Goal: Obtain resource: Download file/media

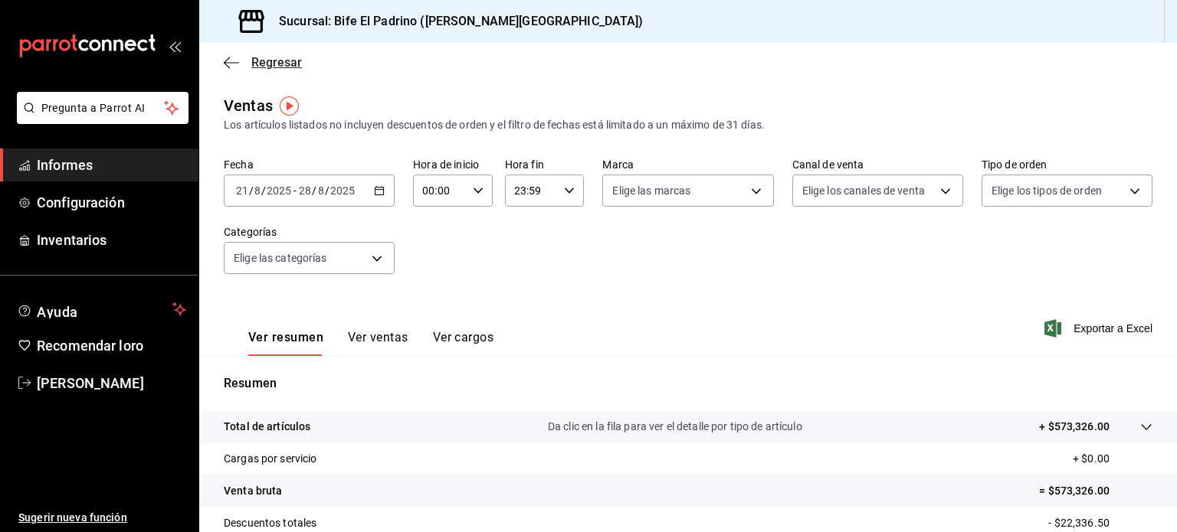
click at [228, 58] on icon "button" at bounding box center [227, 62] width 6 height 11
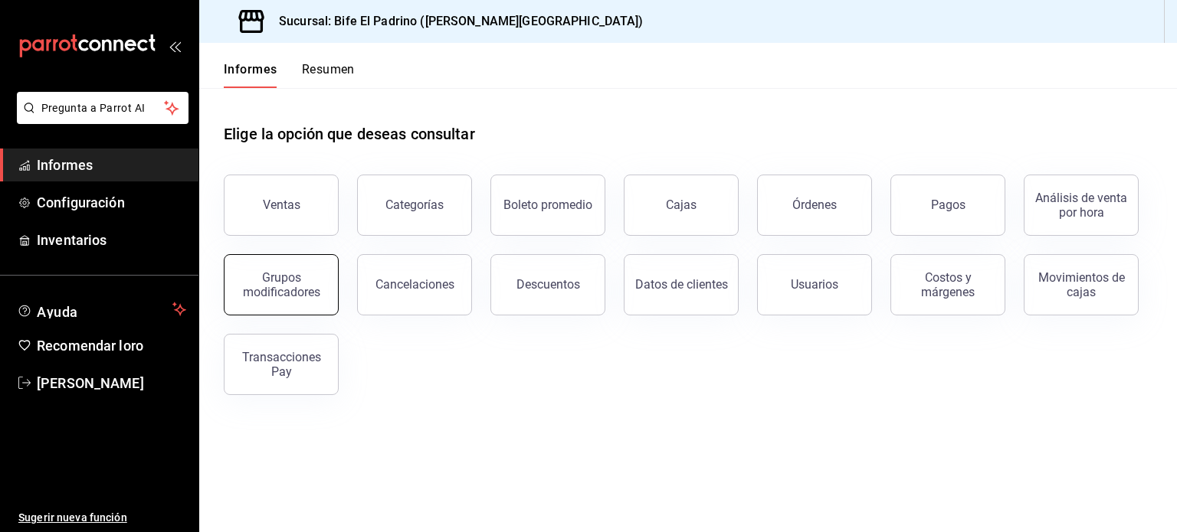
click at [311, 280] on div "Grupos modificadores" at bounding box center [281, 284] width 95 height 29
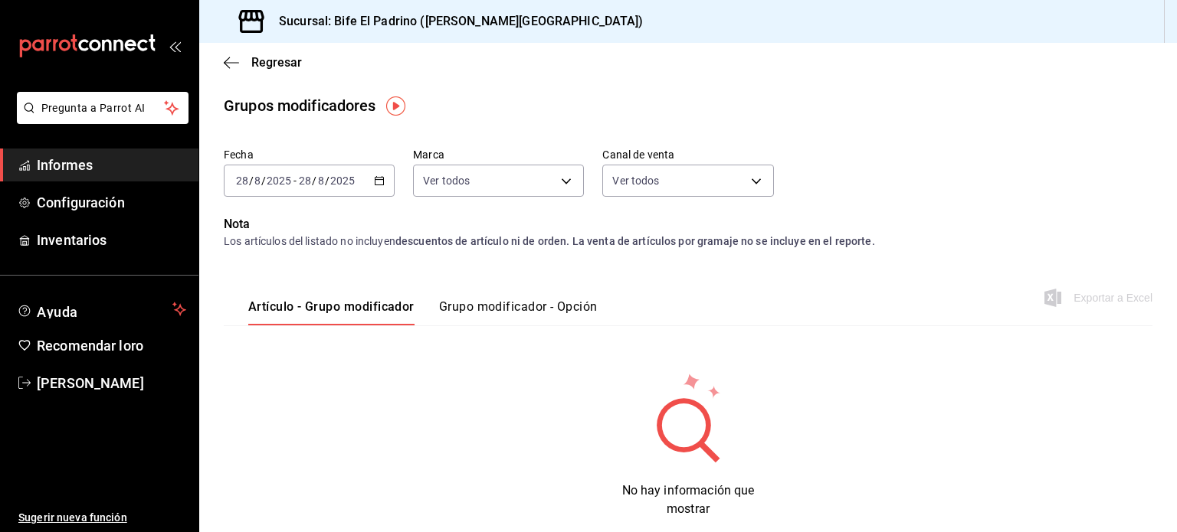
click at [374, 175] on icon "button" at bounding box center [379, 180] width 11 height 11
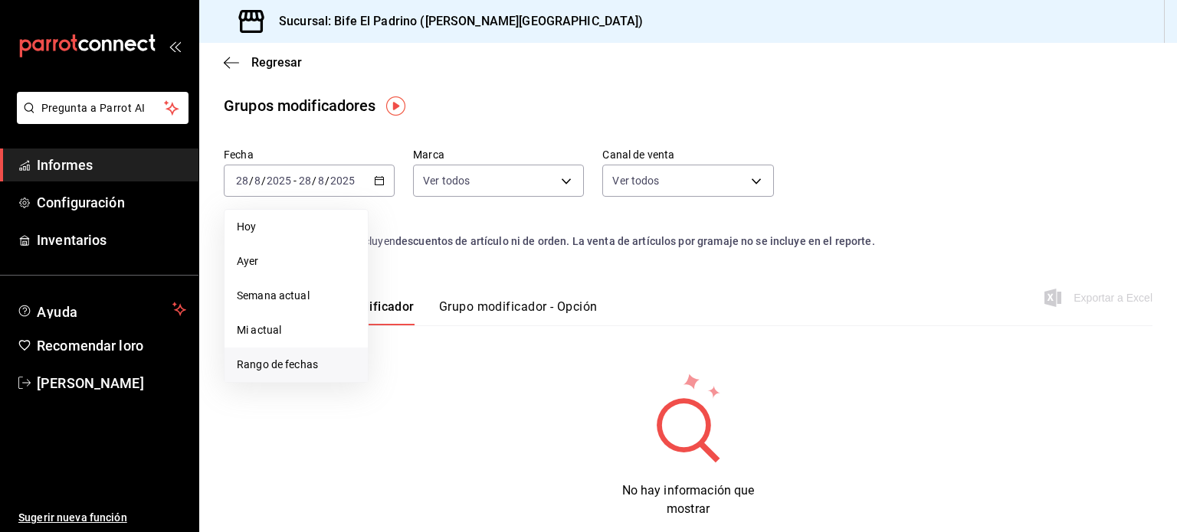
click at [319, 369] on span "Rango de fechas" at bounding box center [296, 365] width 119 height 16
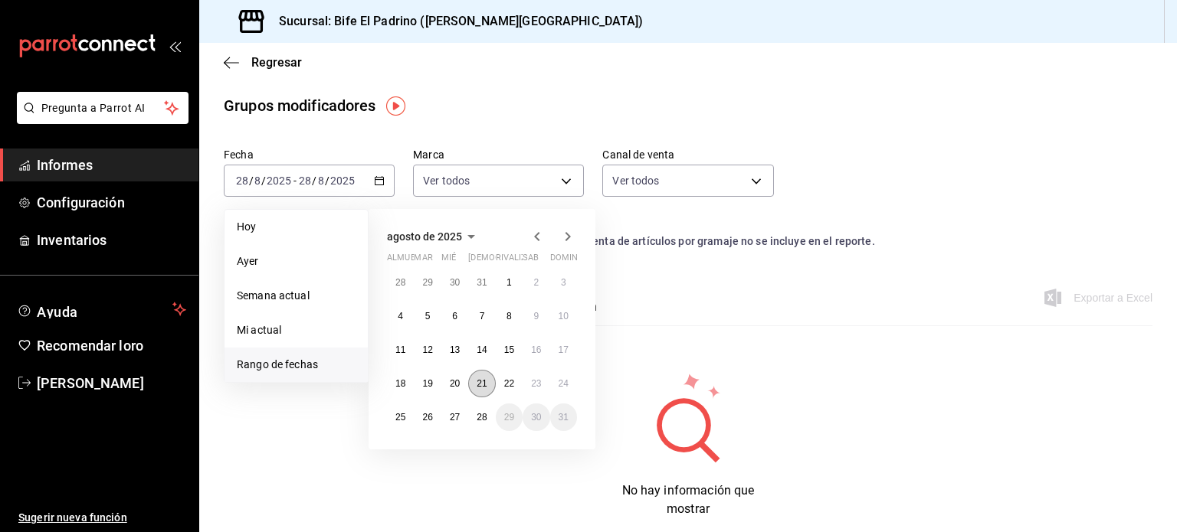
click at [481, 385] on font "21" at bounding box center [482, 383] width 10 height 11
click at [482, 408] on button "28" at bounding box center [481, 418] width 27 height 28
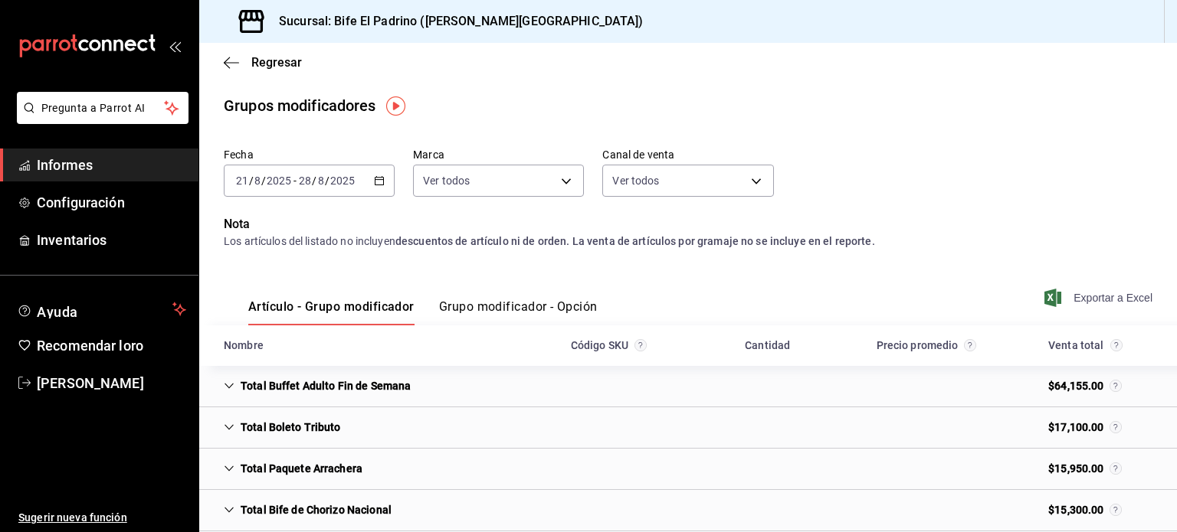
click at [1076, 299] on font "Exportar a Excel" at bounding box center [1112, 298] width 79 height 12
